Goal: Communication & Community: Participate in discussion

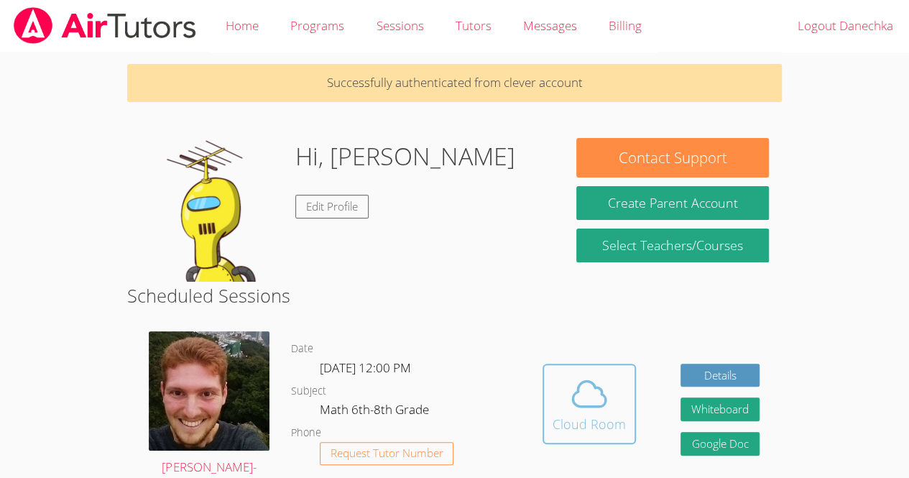
click at [600, 414] on div "Cloud Room" at bounding box center [589, 424] width 73 height 20
click at [600, 403] on icon at bounding box center [589, 394] width 40 height 40
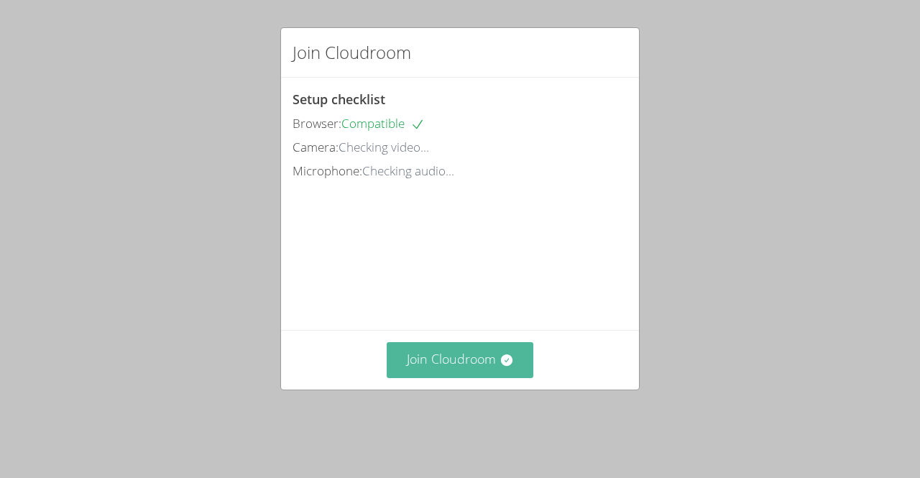
click at [391, 370] on button "Join Cloudroom" at bounding box center [460, 359] width 147 height 35
click at [454, 364] on button "Join Cloudroom" at bounding box center [460, 359] width 147 height 35
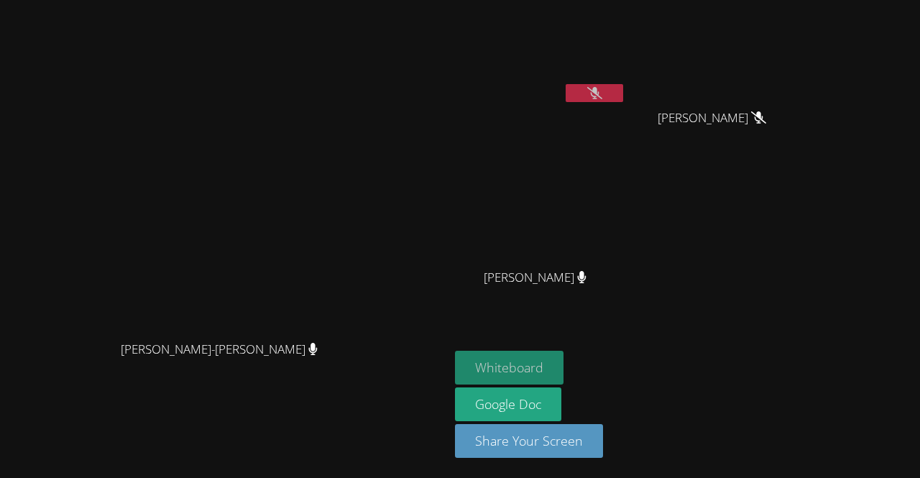
click at [564, 381] on button "Whiteboard" at bounding box center [509, 368] width 109 height 34
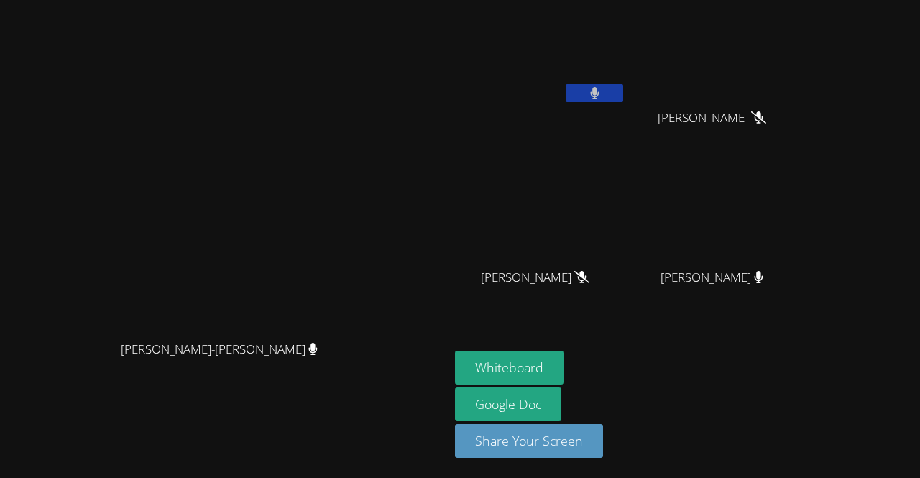
click at [599, 93] on icon at bounding box center [594, 93] width 9 height 12
click at [602, 88] on icon at bounding box center [594, 93] width 15 height 12
click at [623, 99] on button at bounding box center [595, 93] width 58 height 18
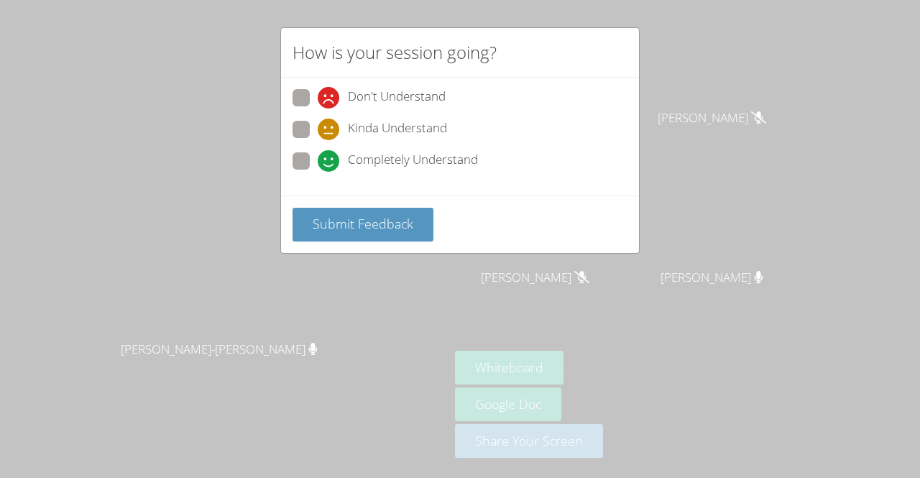
click at [326, 252] on div "How is your session going? Don't Understand Kinda Understand Completely Underst…" at bounding box center [460, 239] width 920 height 478
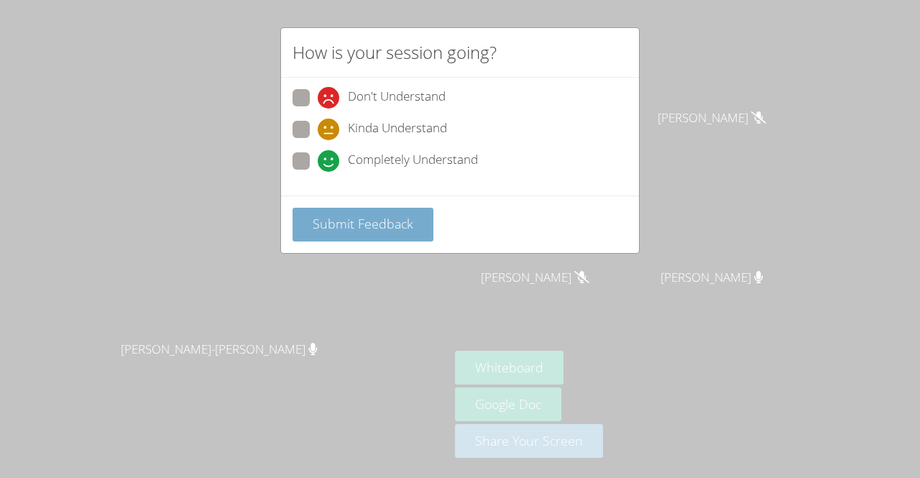
click at [355, 220] on span "Submit Feedback" at bounding box center [363, 223] width 101 height 17
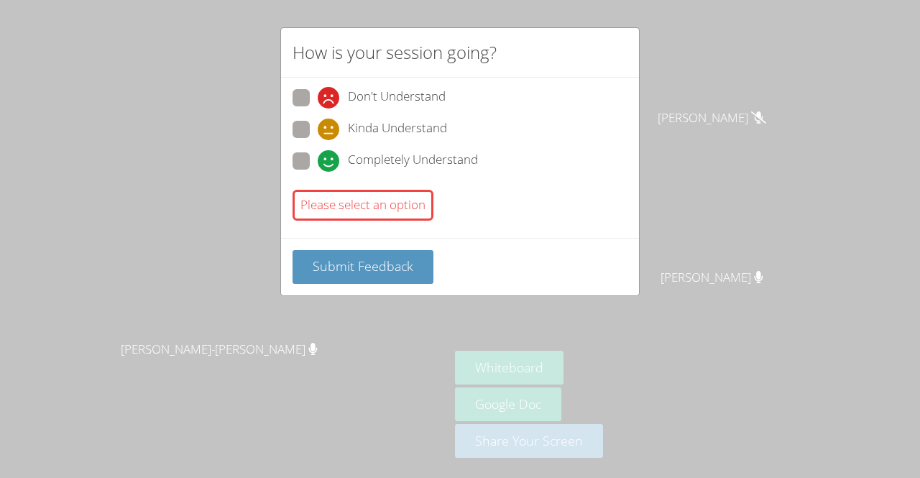
click at [318, 140] on span at bounding box center [318, 140] width 0 height 0
click at [318, 124] on input "Kinda Understand" at bounding box center [324, 127] width 12 height 12
radio input "true"
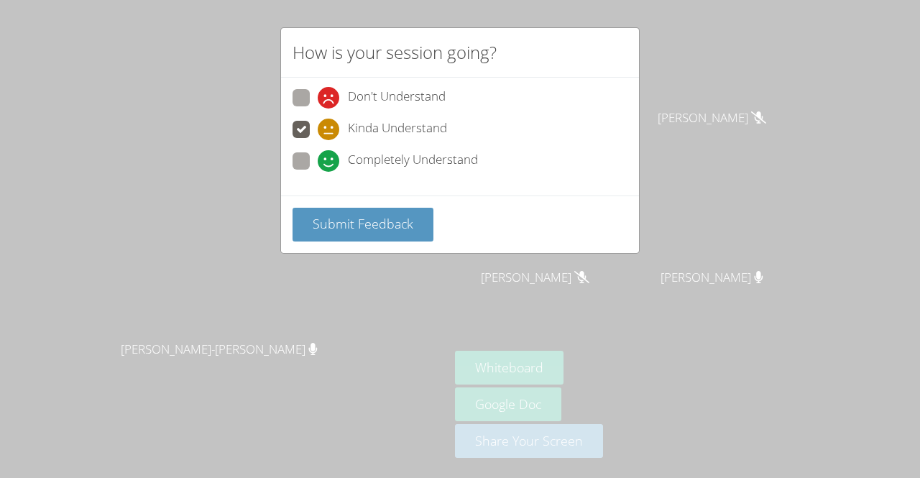
click at [318, 109] on span at bounding box center [318, 109] width 0 height 0
click at [318, 91] on input "Don't Understand" at bounding box center [324, 95] width 12 height 12
radio input "true"
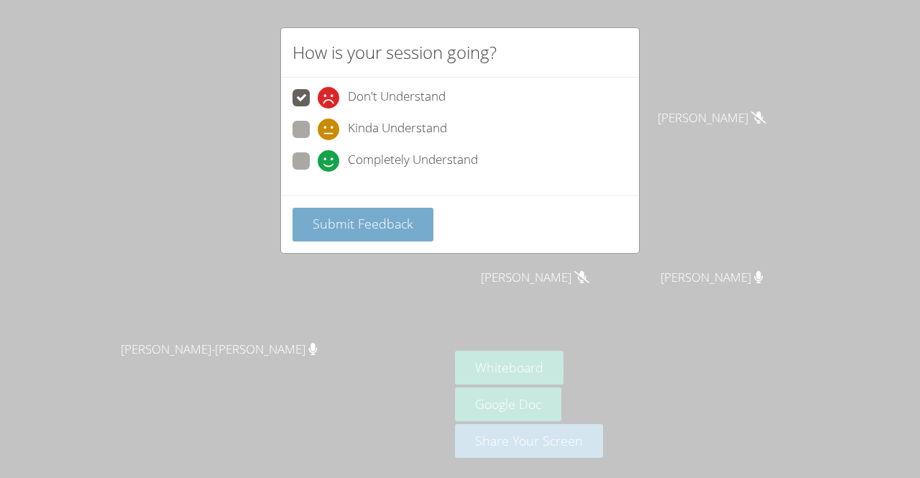
click at [375, 208] on button "Submit Feedback" at bounding box center [363, 225] width 141 height 34
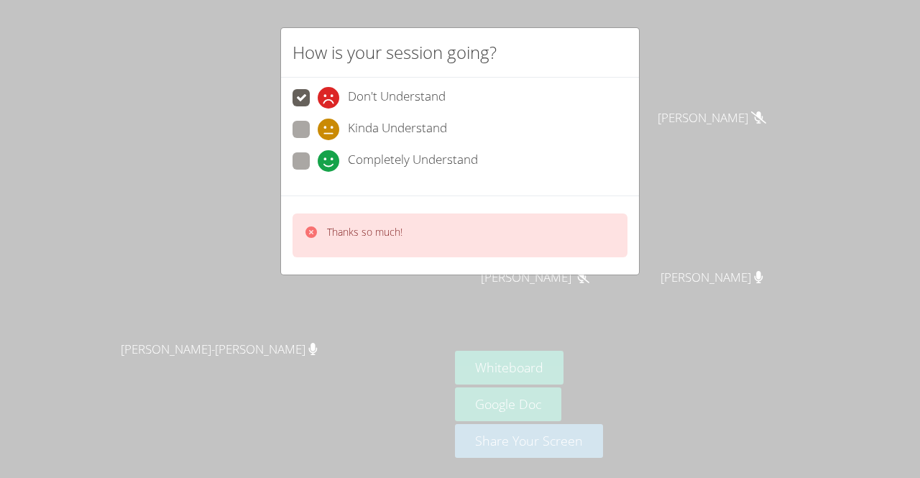
click at [316, 152] on label "Completely Understand" at bounding box center [385, 161] width 185 height 19
click at [318, 152] on input "Completely Understand" at bounding box center [324, 158] width 12 height 12
radio input "true"
click at [312, 158] on label "Completely Understand" at bounding box center [385, 161] width 185 height 19
click at [318, 158] on input "Completely Understand" at bounding box center [324, 158] width 12 height 12
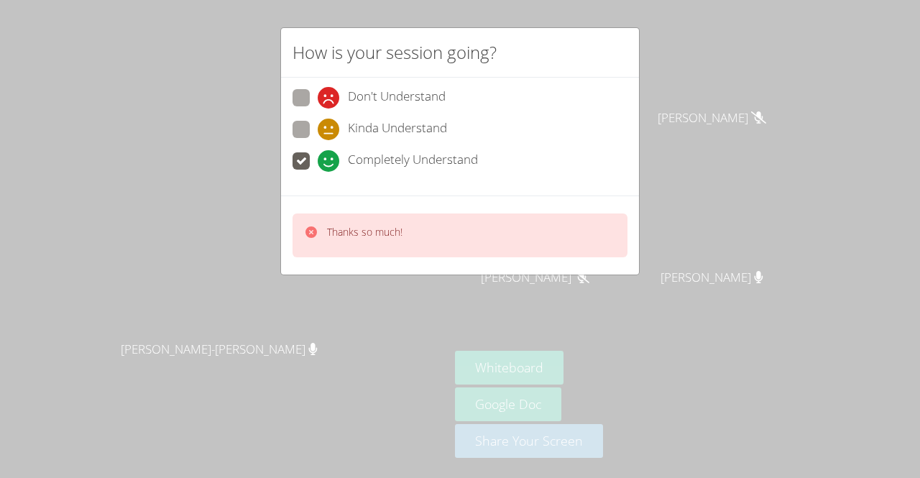
click at [318, 172] on span at bounding box center [318, 172] width 0 height 0
click at [318, 165] on input "Completely Understand" at bounding box center [324, 158] width 12 height 12
click at [318, 172] on span at bounding box center [318, 172] width 0 height 0
click at [318, 161] on input "Completely Understand" at bounding box center [324, 158] width 12 height 12
click at [318, 172] on span at bounding box center [318, 172] width 0 height 0
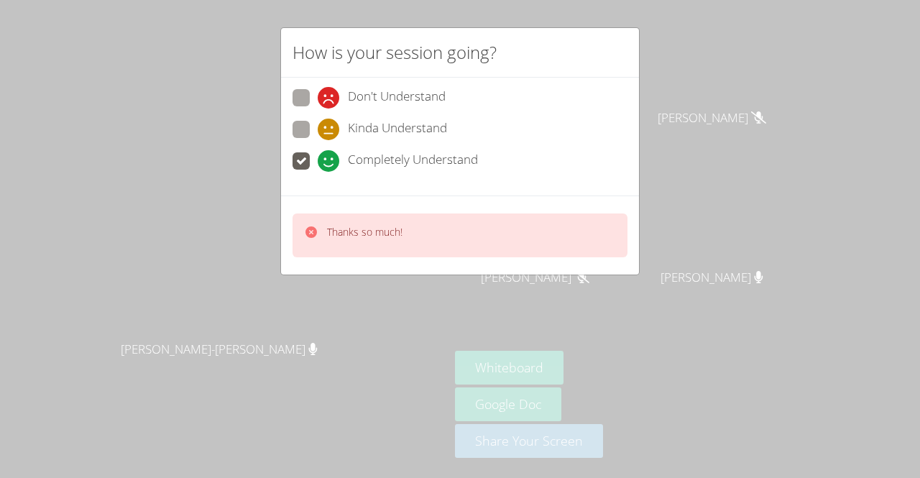
click at [318, 165] on input "Completely Understand" at bounding box center [324, 158] width 12 height 12
click at [322, 170] on icon at bounding box center [329, 161] width 22 height 22
click at [322, 165] on input "Completely Understand" at bounding box center [324, 158] width 12 height 12
click at [320, 164] on icon at bounding box center [329, 161] width 22 height 22
click at [320, 164] on input "Completely Understand" at bounding box center [324, 158] width 12 height 12
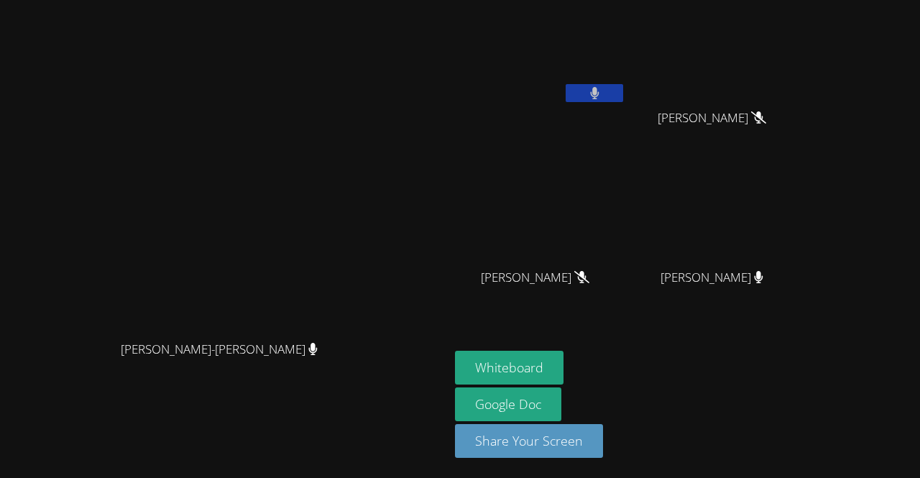
click at [117, 323] on video at bounding box center [225, 210] width 216 height 247
